Goal: Navigation & Orientation: Find specific page/section

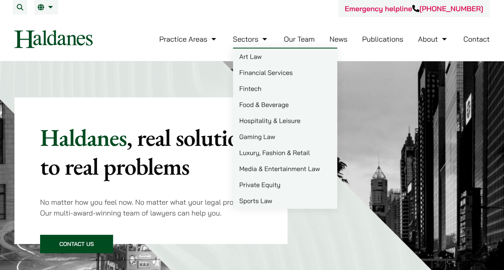
click at [301, 40] on link "Our Team" at bounding box center [299, 38] width 31 height 9
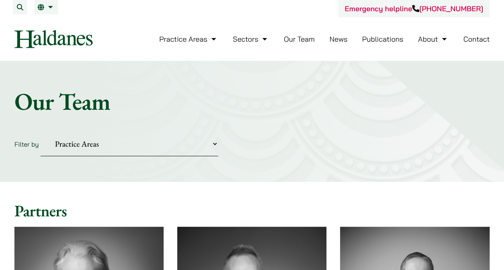
drag, startPoint x: 241, startPoint y: 91, endPoint x: 297, endPoint y: -30, distance: 134.5
click at [381, 38] on link "Publications" at bounding box center [382, 38] width 41 height 9
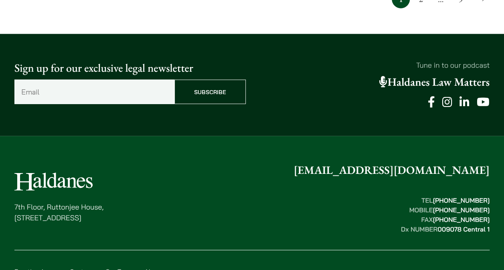
scroll to position [973, 0]
